Goal: Transaction & Acquisition: Subscribe to service/newsletter

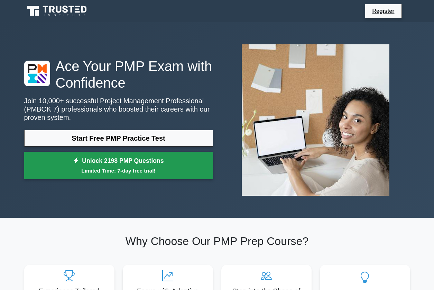
click at [205, 166] on small "Limited Time: 7-day free trial!" at bounding box center [119, 170] width 172 height 8
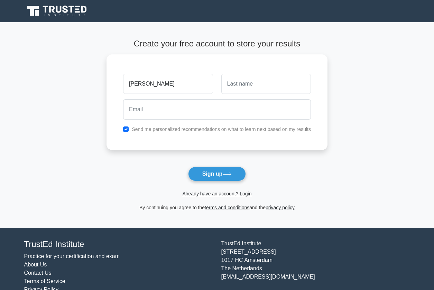
type input "Tigist"
type input "Chane"
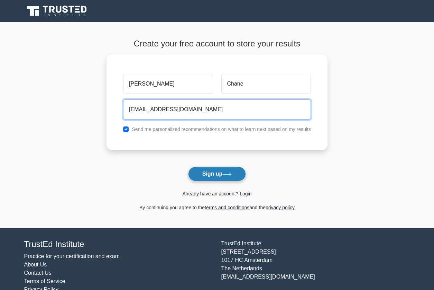
type input "mailtotigistc@gmail.com"
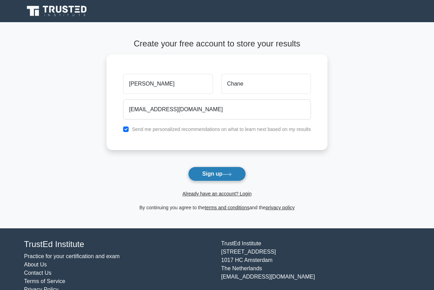
click at [206, 176] on button "Sign up" at bounding box center [217, 173] width 58 height 15
